Goal: Task Accomplishment & Management: Manage account settings

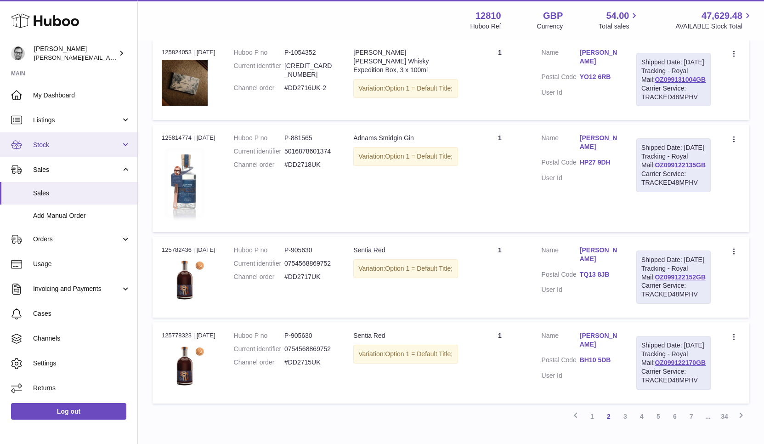
click at [66, 138] on link "Stock" at bounding box center [68, 144] width 137 height 25
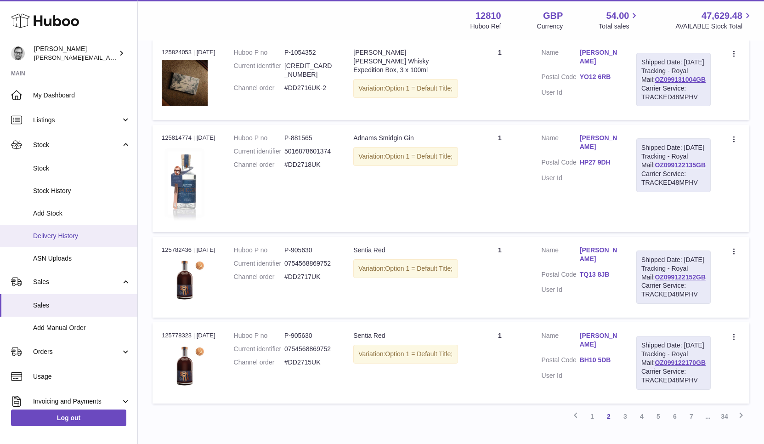
click at [71, 232] on span "Delivery History" at bounding box center [81, 236] width 97 height 9
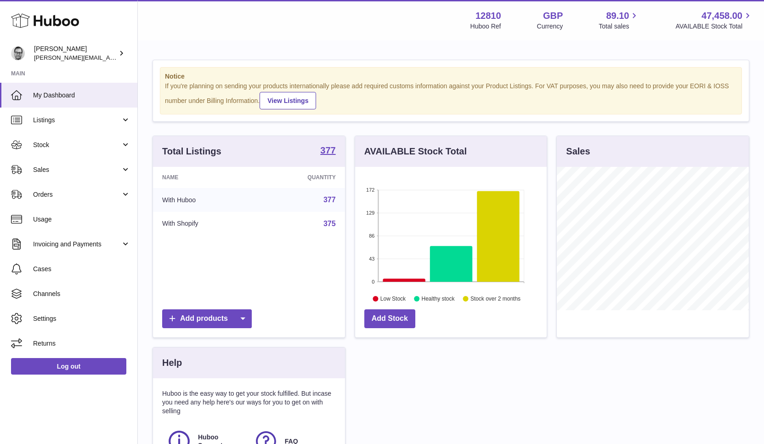
scroll to position [143, 192]
click at [40, 134] on link "Stock" at bounding box center [68, 144] width 137 height 25
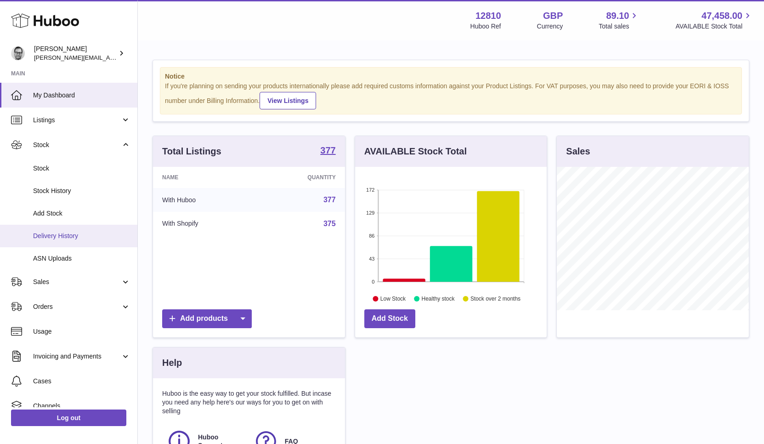
click at [89, 235] on span "Delivery History" at bounding box center [81, 236] width 97 height 9
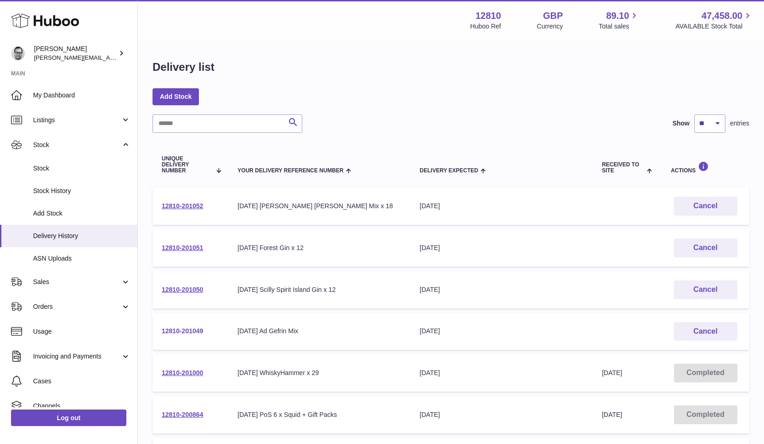
click at [185, 333] on link "12810-201049" at bounding box center [182, 330] width 41 height 7
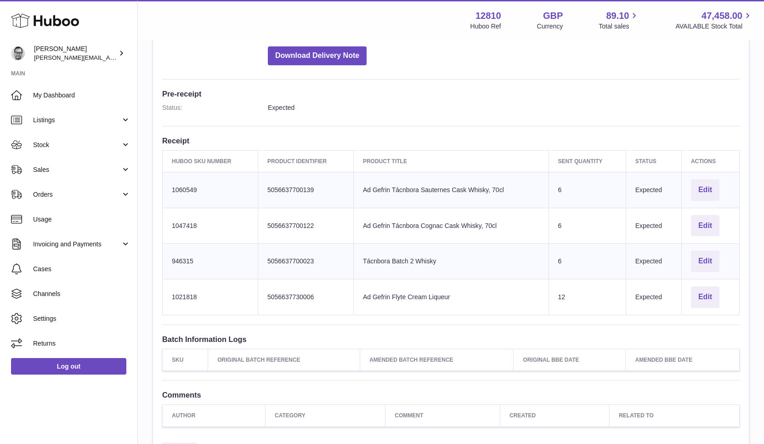
scroll to position [210, 0]
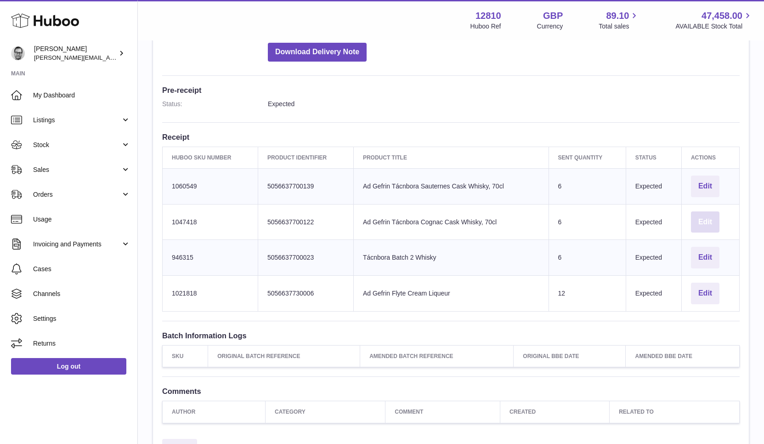
click at [711, 218] on button "Edit" at bounding box center [705, 222] width 28 height 22
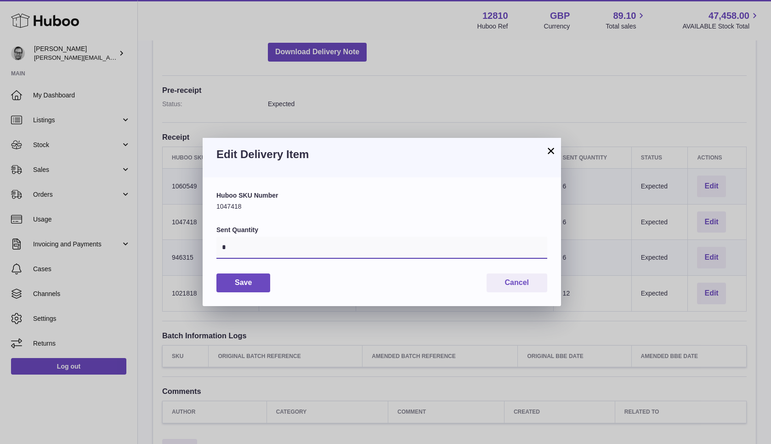
drag, startPoint x: 225, startPoint y: 246, endPoint x: 216, endPoint y: 246, distance: 8.7
click at [216, 246] on input "*" at bounding box center [381, 248] width 331 height 22
type input "*"
click at [244, 282] on button "Save" at bounding box center [243, 282] width 54 height 19
